Goal: Transaction & Acquisition: Purchase product/service

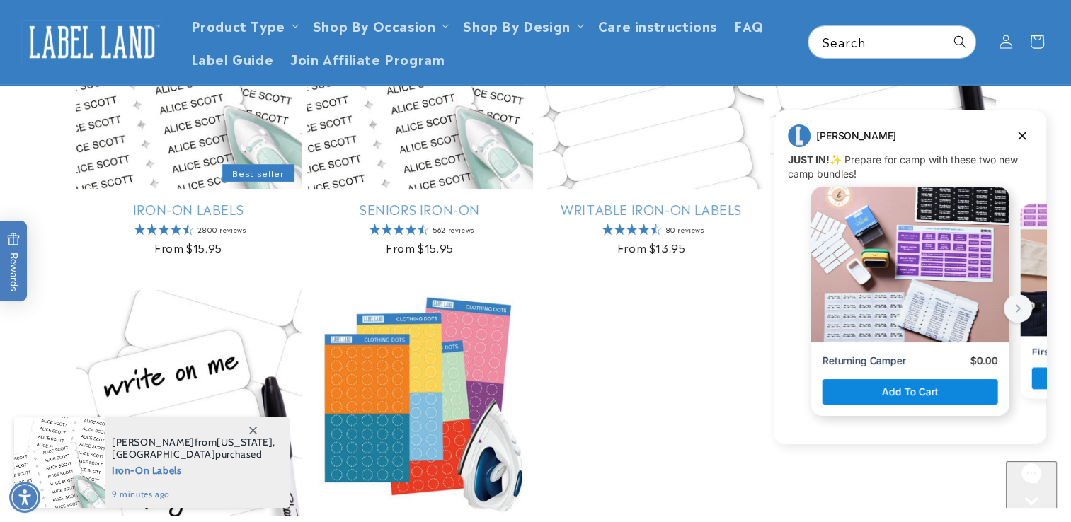
scroll to position [267, 0]
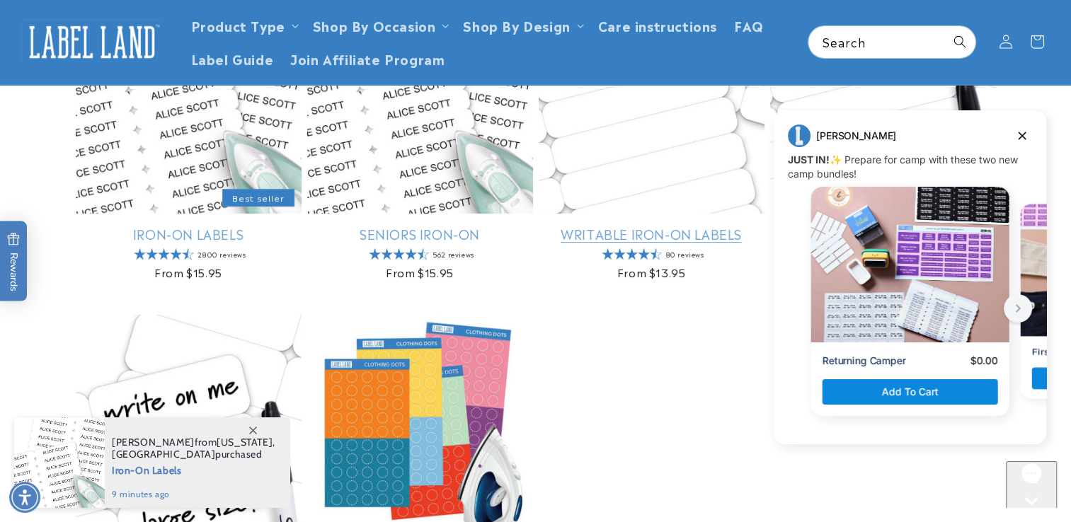
click at [606, 239] on link "Writable Iron-On Labels" at bounding box center [652, 234] width 226 height 16
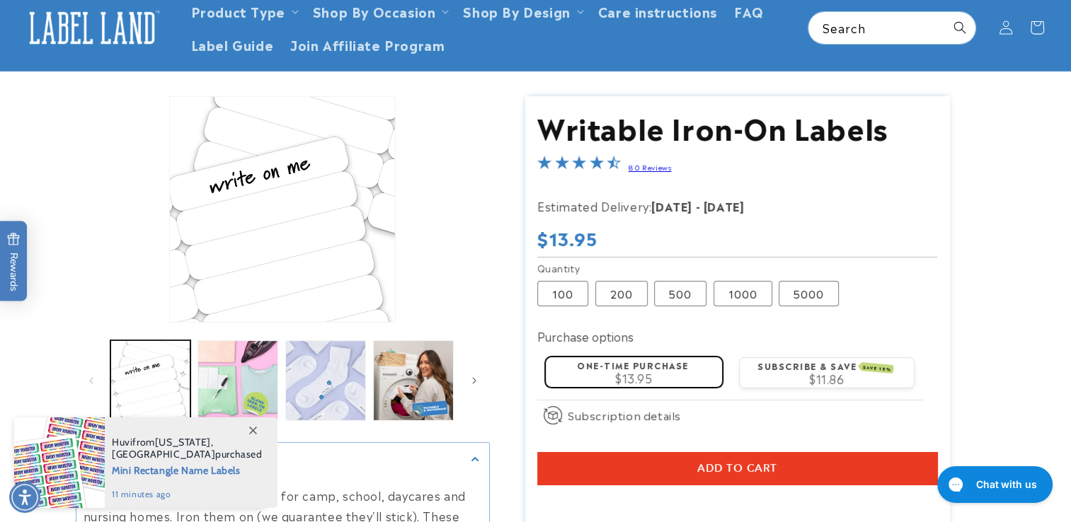
scroll to position [71, 0]
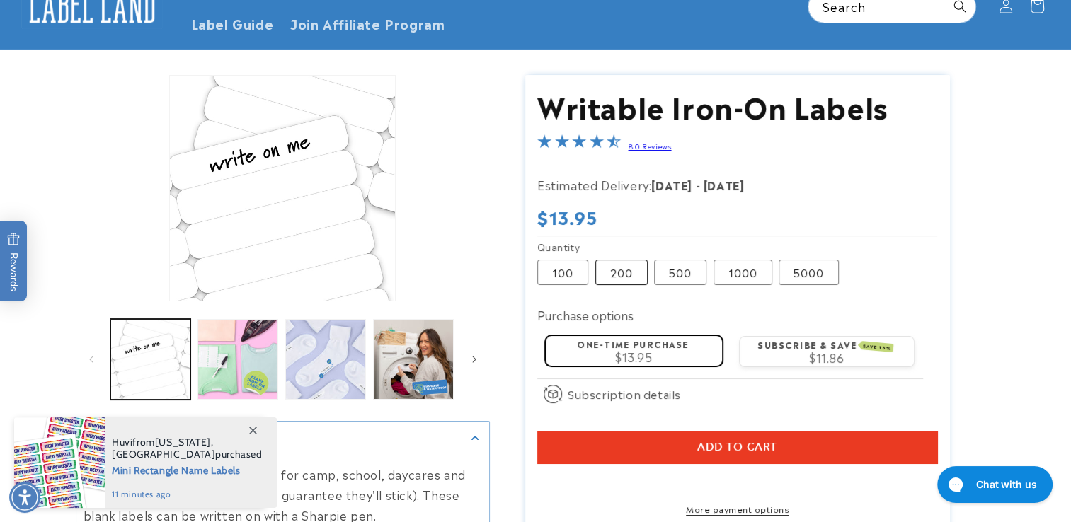
click at [642, 280] on label "200 Variant sold out or unavailable" at bounding box center [621, 272] width 52 height 25
click at [683, 274] on label "500 Variant sold out or unavailable" at bounding box center [680, 272] width 52 height 25
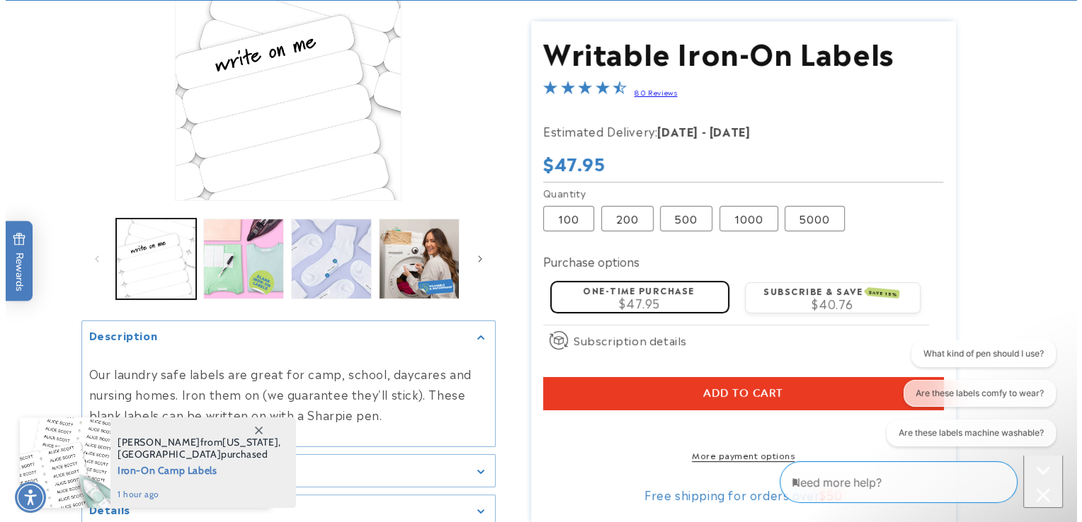
scroll to position [212, 0]
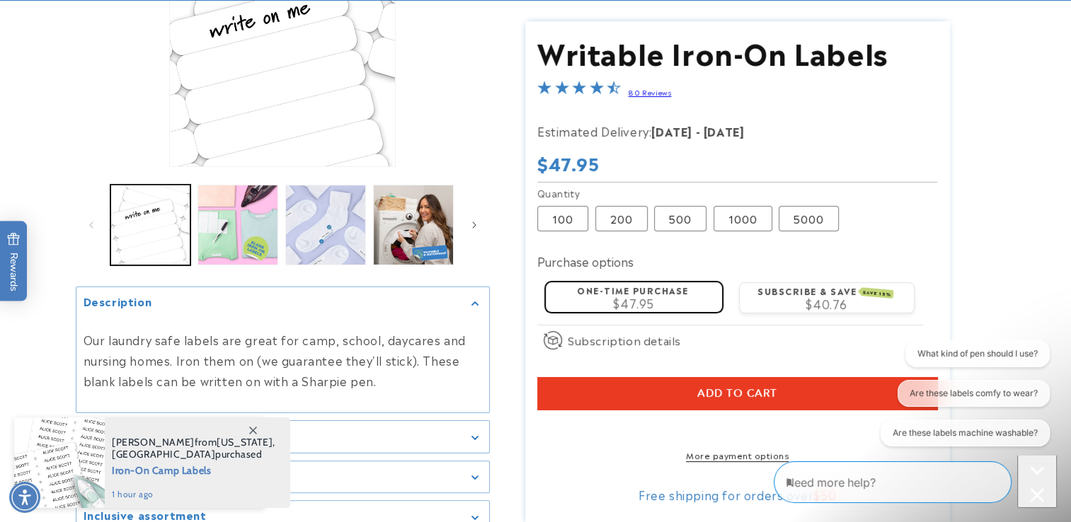
click at [757, 380] on button "Add to cart" at bounding box center [737, 394] width 400 height 33
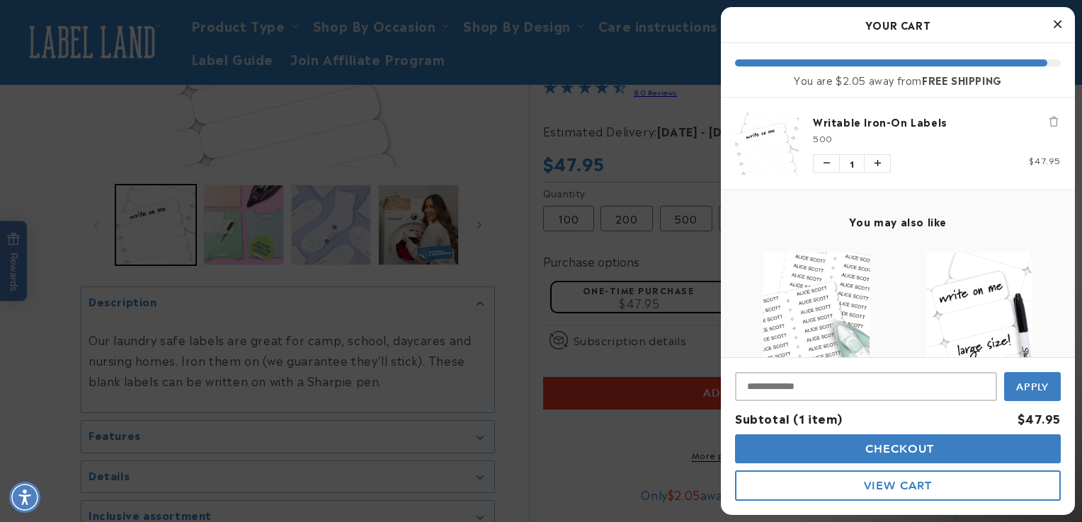
click at [903, 449] on span "Checkout" at bounding box center [897, 448] width 73 height 13
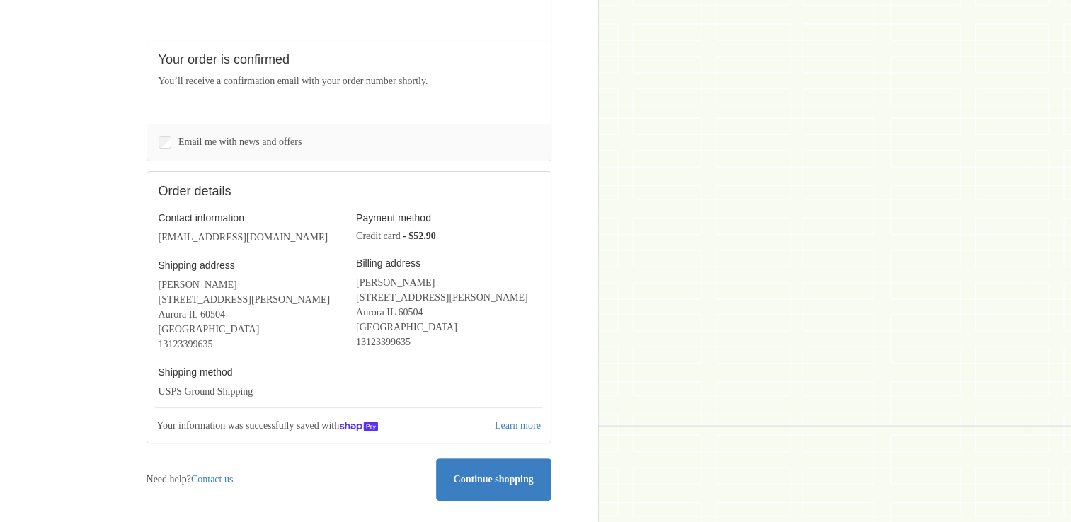
scroll to position [354, 0]
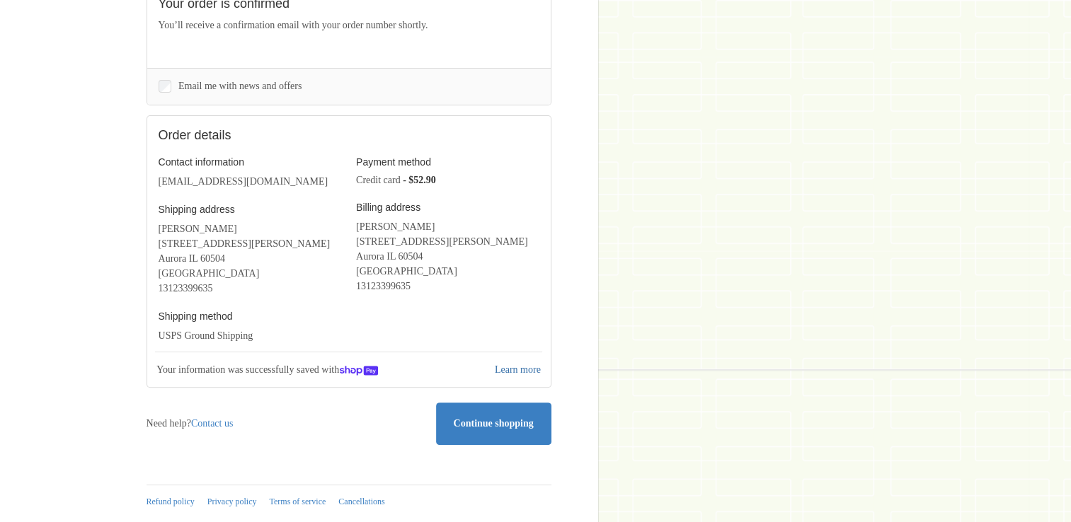
click at [516, 362] on link "Learn more" at bounding box center [517, 370] width 49 height 16
click at [491, 403] on link "Continue shopping" at bounding box center [493, 424] width 115 height 42
